Goal: Navigation & Orientation: Go to known website

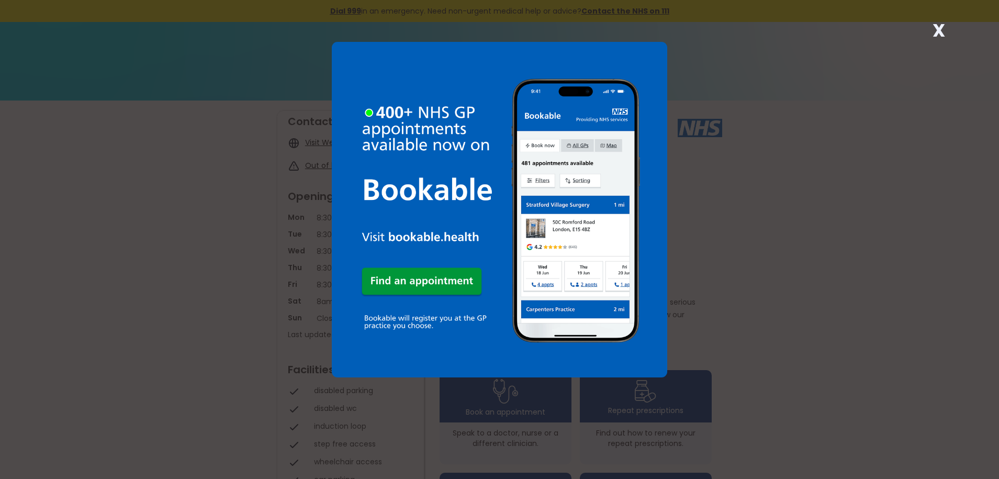
click at [938, 29] on strong "X" at bounding box center [938, 30] width 13 height 25
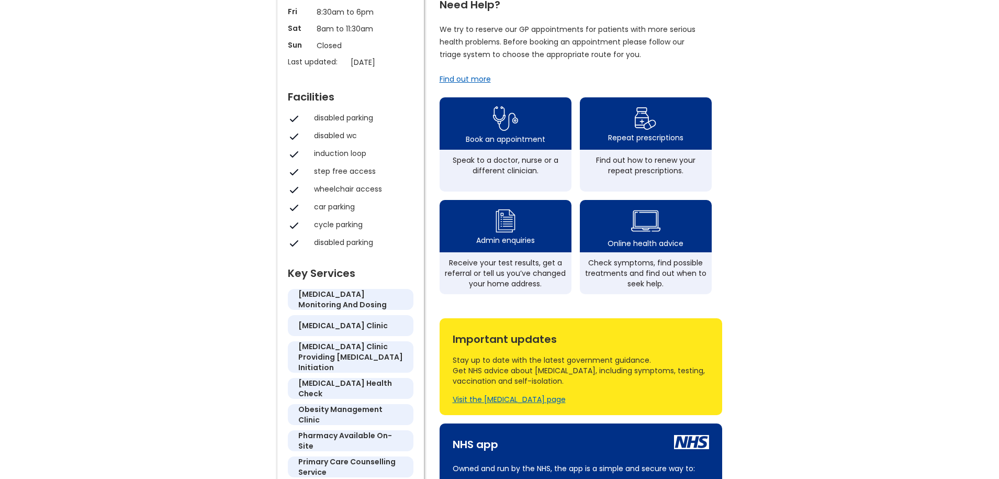
scroll to position [157, 0]
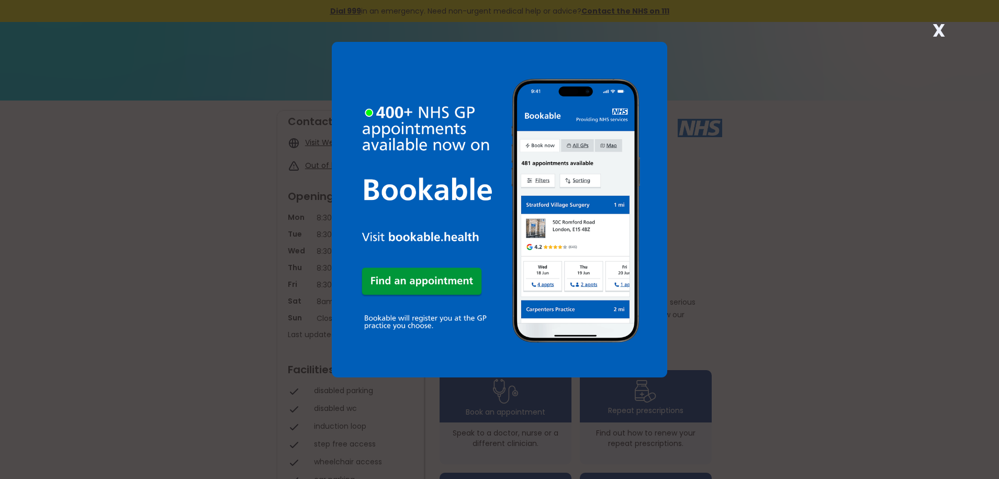
click at [937, 32] on strong "X" at bounding box center [938, 30] width 13 height 25
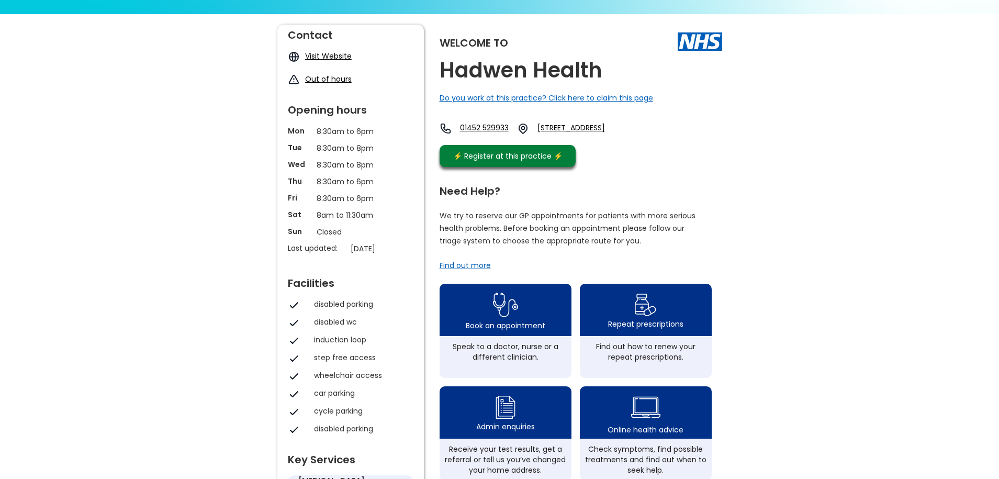
scroll to position [105, 0]
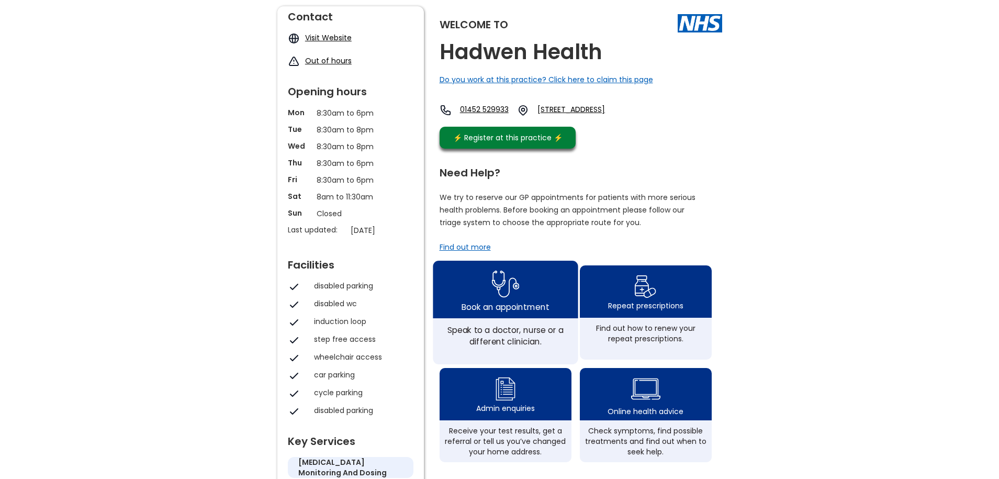
click at [510, 295] on img at bounding box center [505, 284] width 28 height 34
